Goal: Transaction & Acquisition: Download file/media

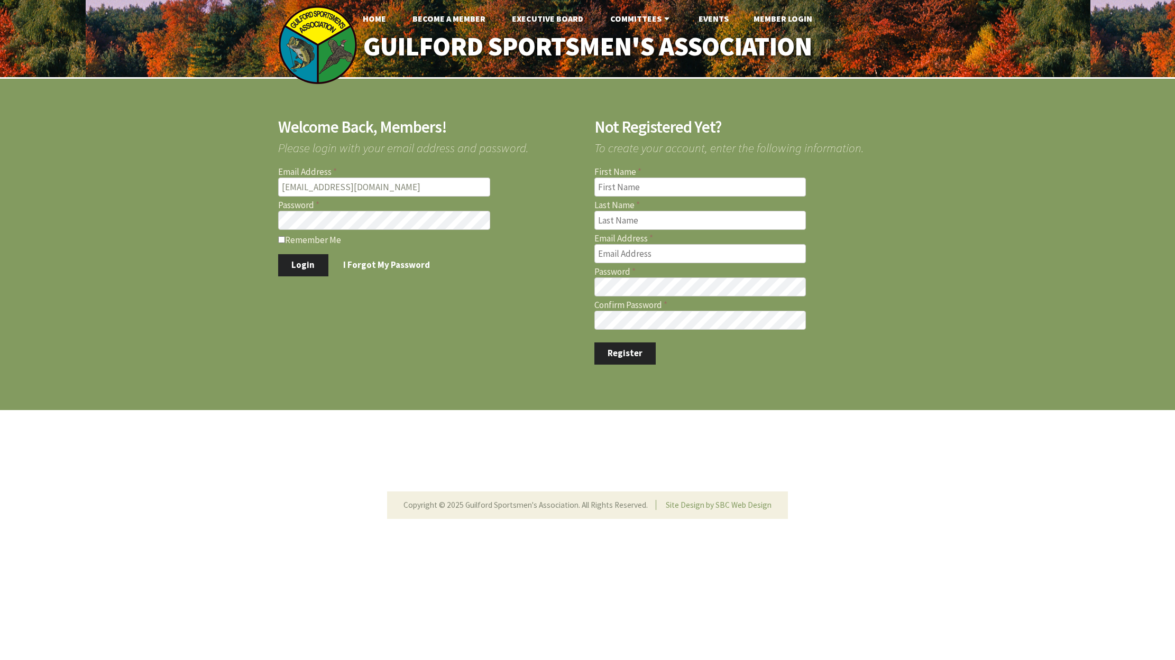
type input "[EMAIL_ADDRESS][DOMAIN_NAME]"
click at [304, 264] on button "Login" at bounding box center [303, 265] width 50 height 22
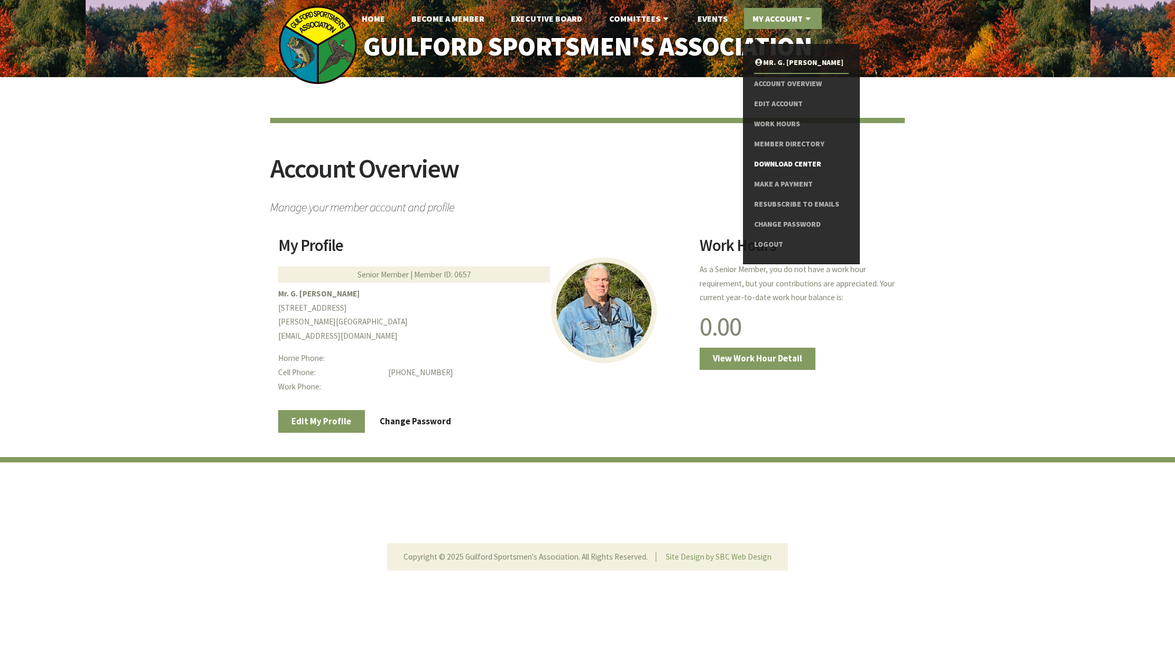
click at [772, 161] on link "Download Center" at bounding box center [801, 164] width 95 height 20
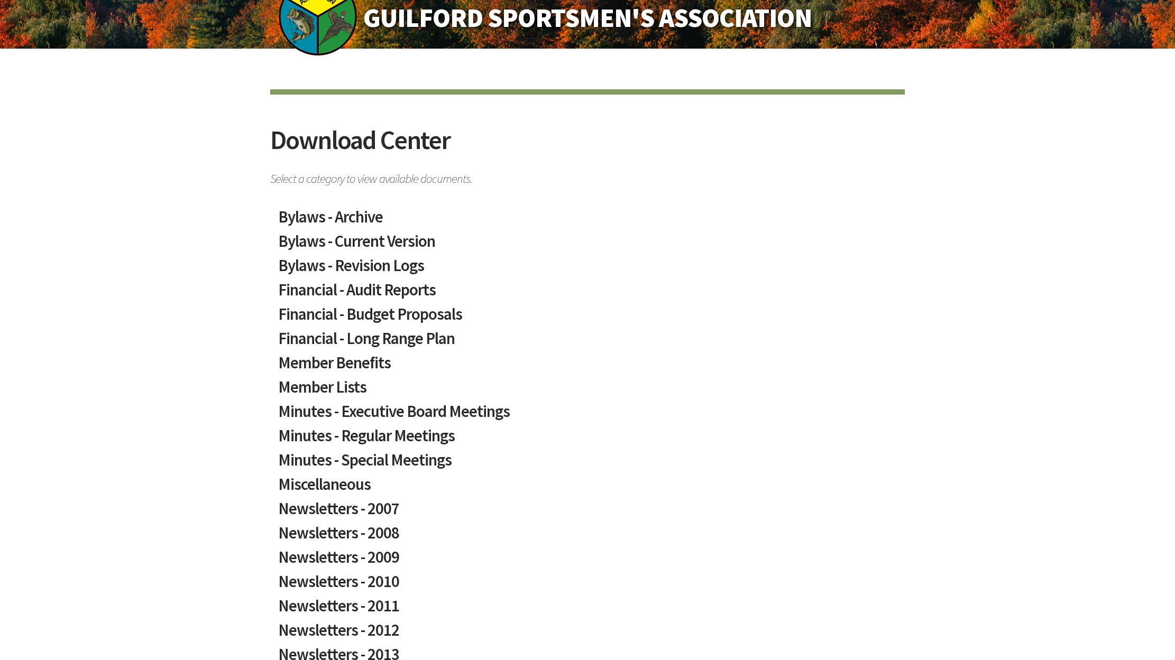
scroll to position [29, 0]
click at [321, 385] on h2 "Member Lists" at bounding box center [587, 390] width 618 height 24
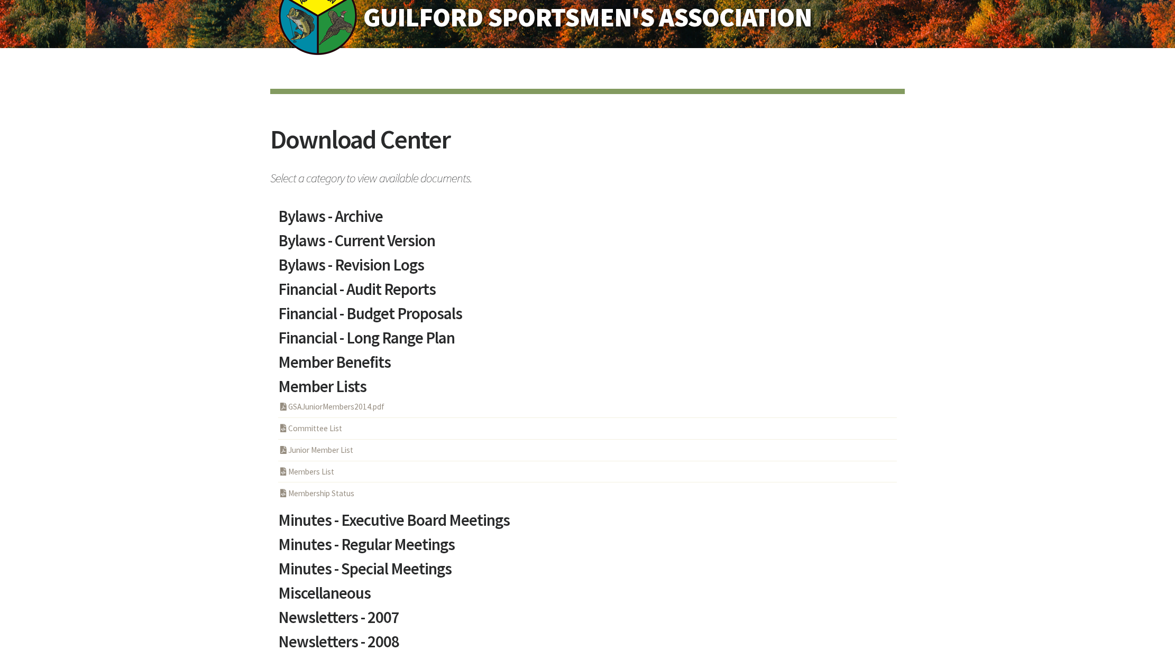
click at [302, 468] on link "PHP Program Members List" at bounding box center [306, 472] width 56 height 10
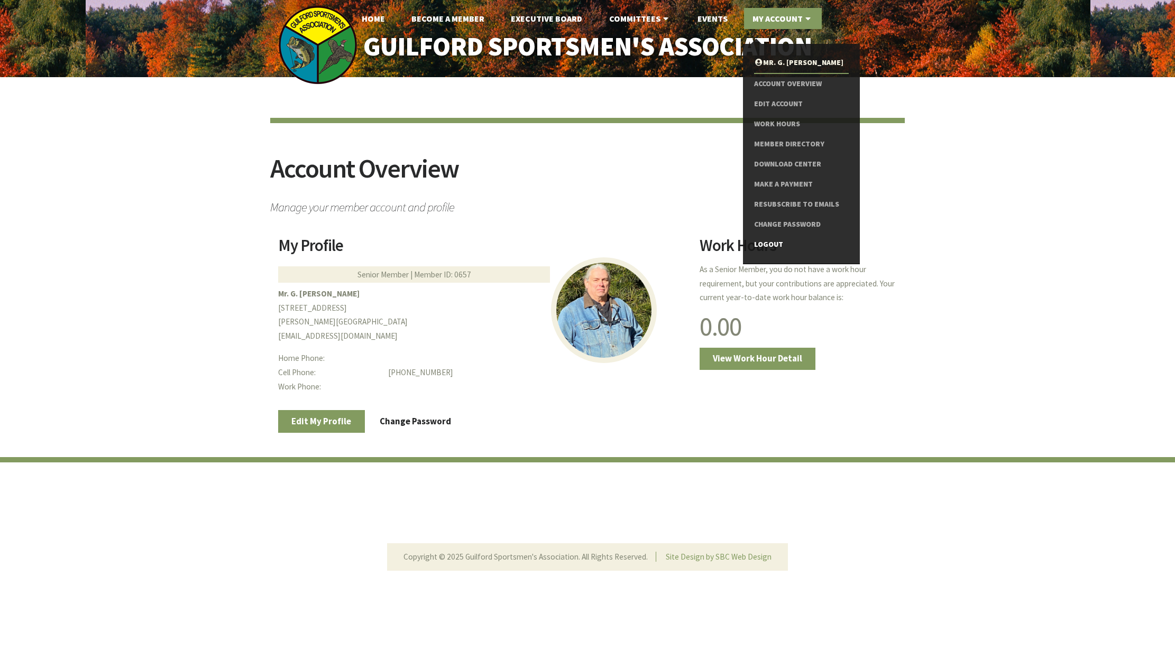
click at [772, 239] on link "Logout" at bounding box center [801, 245] width 95 height 20
